Goal: Transaction & Acquisition: Purchase product/service

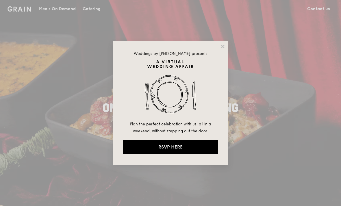
click at [220, 45] on icon at bounding box center [222, 46] width 5 height 5
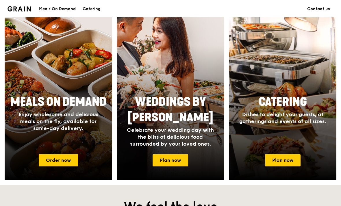
scroll to position [223, 0]
click at [31, 112] on span "Enjoy wholesome and delicious meals on the fly, available for same-day delivery." at bounding box center [58, 121] width 80 height 20
click at [57, 142] on div "Meals On Demand Enjoy wholesome and delicious meals on the fly, available for s…" at bounding box center [58, 121] width 107 height 58
click at [54, 161] on link "Order now" at bounding box center [58, 160] width 39 height 12
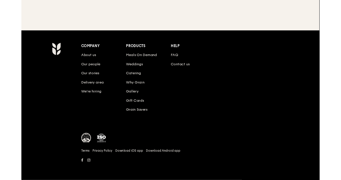
scroll to position [9, 0]
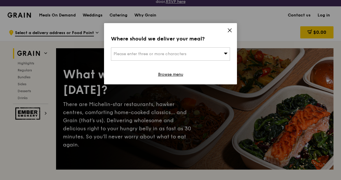
click at [218, 56] on div "Please enter three or more characters" at bounding box center [170, 53] width 119 height 13
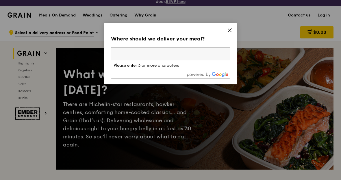
click at [255, 110] on div "What will you eat today? There are Michelin-star restaurants, hawker centres, c…" at bounding box center [194, 109] width 277 height 98
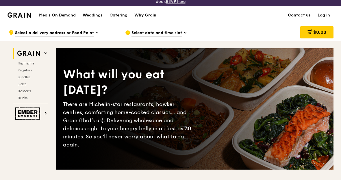
click at [175, 33] on span "Select date and time slot" at bounding box center [156, 33] width 51 height 6
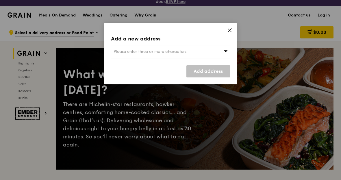
click at [201, 58] on div "Please enter three or more characters" at bounding box center [170, 51] width 119 height 13
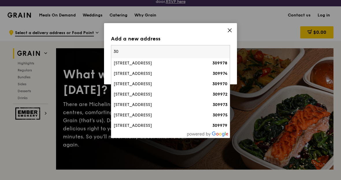
type input "3"
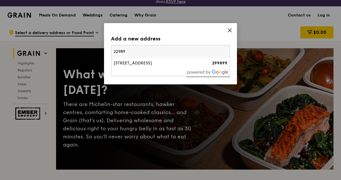
type input "229899"
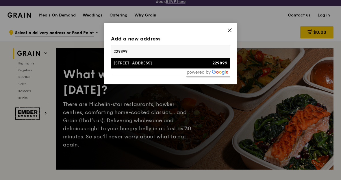
click at [152, 61] on div "[STREET_ADDRESS]" at bounding box center [155, 63] width 85 height 6
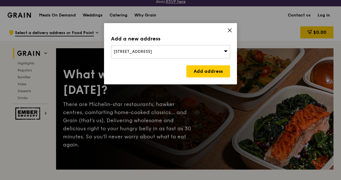
click at [219, 70] on link "Add address" at bounding box center [208, 71] width 44 height 12
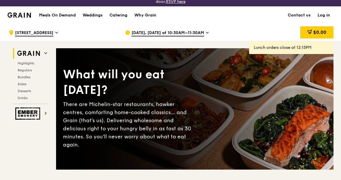
click at [196, 32] on span "Sep 22, Today at 10:30AM–11:30AM" at bounding box center [167, 33] width 72 height 6
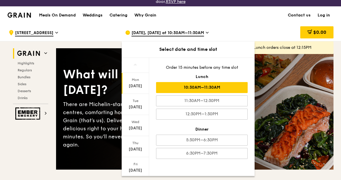
click at [133, 145] on div "Thu" at bounding box center [135, 143] width 26 height 5
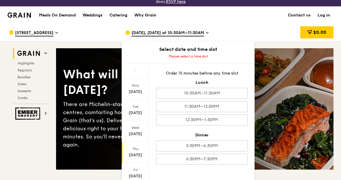
click at [233, 104] on div "11:30AM–12:30PM" at bounding box center [201, 106] width 91 height 11
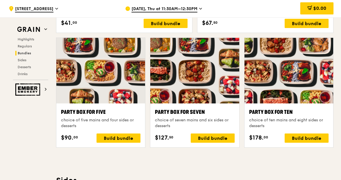
scroll to position [1149, 0]
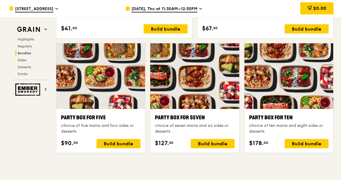
click at [288, 127] on div "choice of ten mains and eight sides or desserts" at bounding box center [288, 129] width 79 height 12
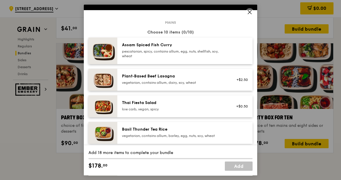
scroll to position [13, 0]
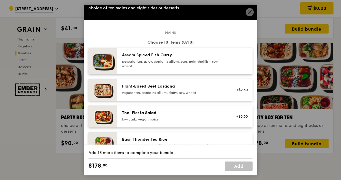
click at [248, 14] on icon at bounding box center [249, 11] width 3 height 3
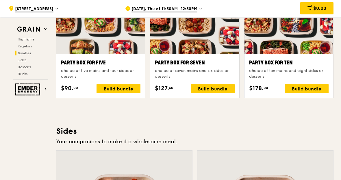
scroll to position [1222, 0]
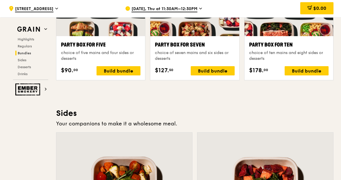
click at [305, 52] on div "choice of ten mains and eight sides or desserts" at bounding box center [288, 56] width 79 height 12
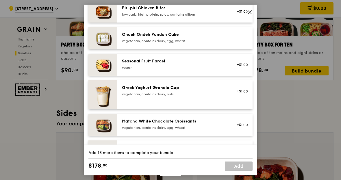
scroll to position [449, 0]
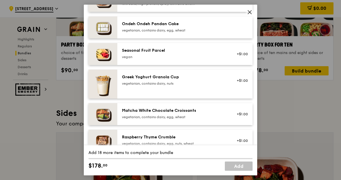
click at [249, 16] on span at bounding box center [249, 13] width 5 height 6
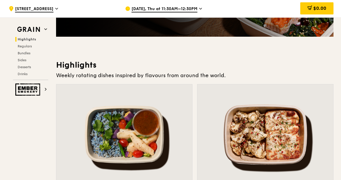
scroll to position [0, 0]
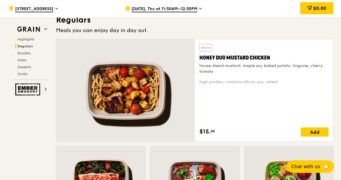
scroll to position [409, 0]
click at [262, 156] on div at bounding box center [288, 179] width 89 height 66
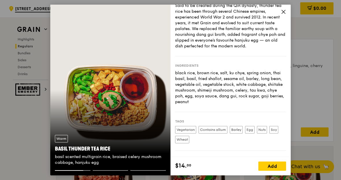
scroll to position [20, 0]
click at [288, 10] on div "Story Said to be created during the Qin dynasty, thunder tea rice has been thro…" at bounding box center [230, 81] width 120 height 152
click at [281, 16] on span at bounding box center [283, 13] width 5 height 6
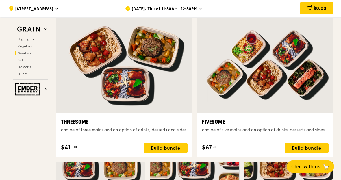
scroll to position [1030, 0]
